Goal: Information Seeking & Learning: Learn about a topic

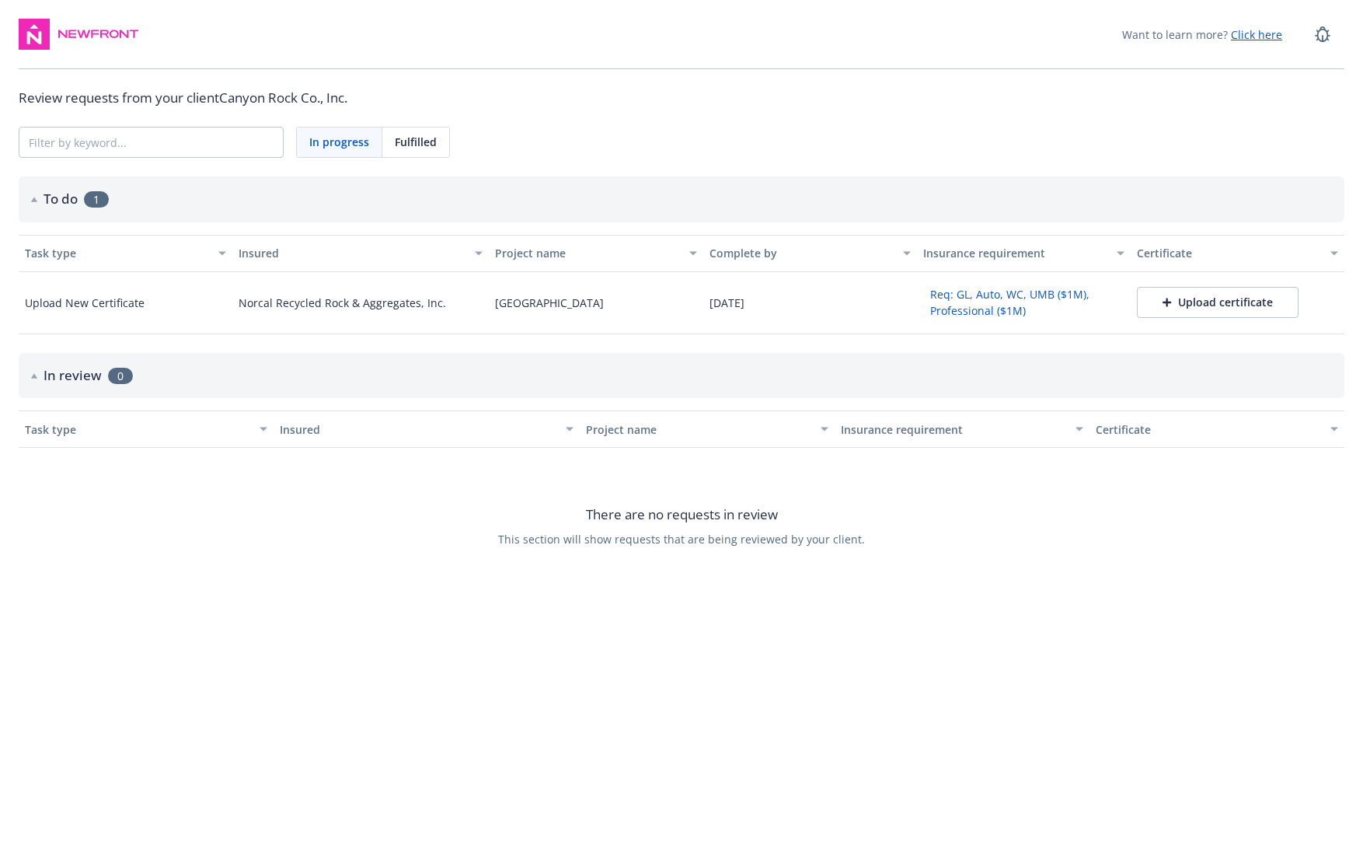
click at [775, 109] on div "Want to learn more? Click here Review requests from your client Canyon Rock Co.…" at bounding box center [681, 317] width 1363 height 634
click at [783, 86] on div "Want to learn more? Click here Review requests from your client Canyon Rock Co.…" at bounding box center [681, 317] width 1363 height 634
